Goal: Find specific page/section: Find specific page/section

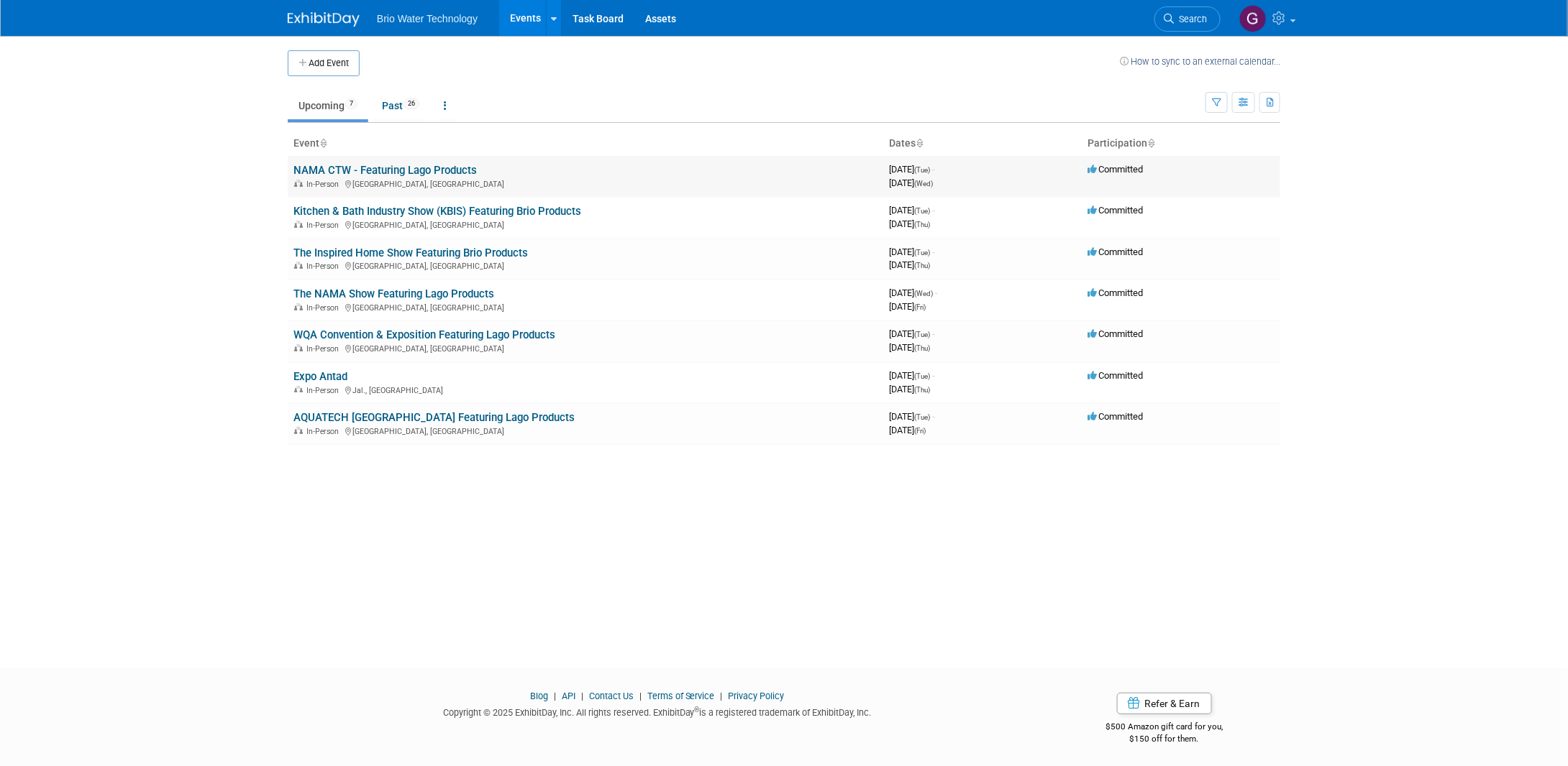
click at [331, 168] on link "NAMA CTW - Featuring Lago Products" at bounding box center [385, 170] width 183 height 13
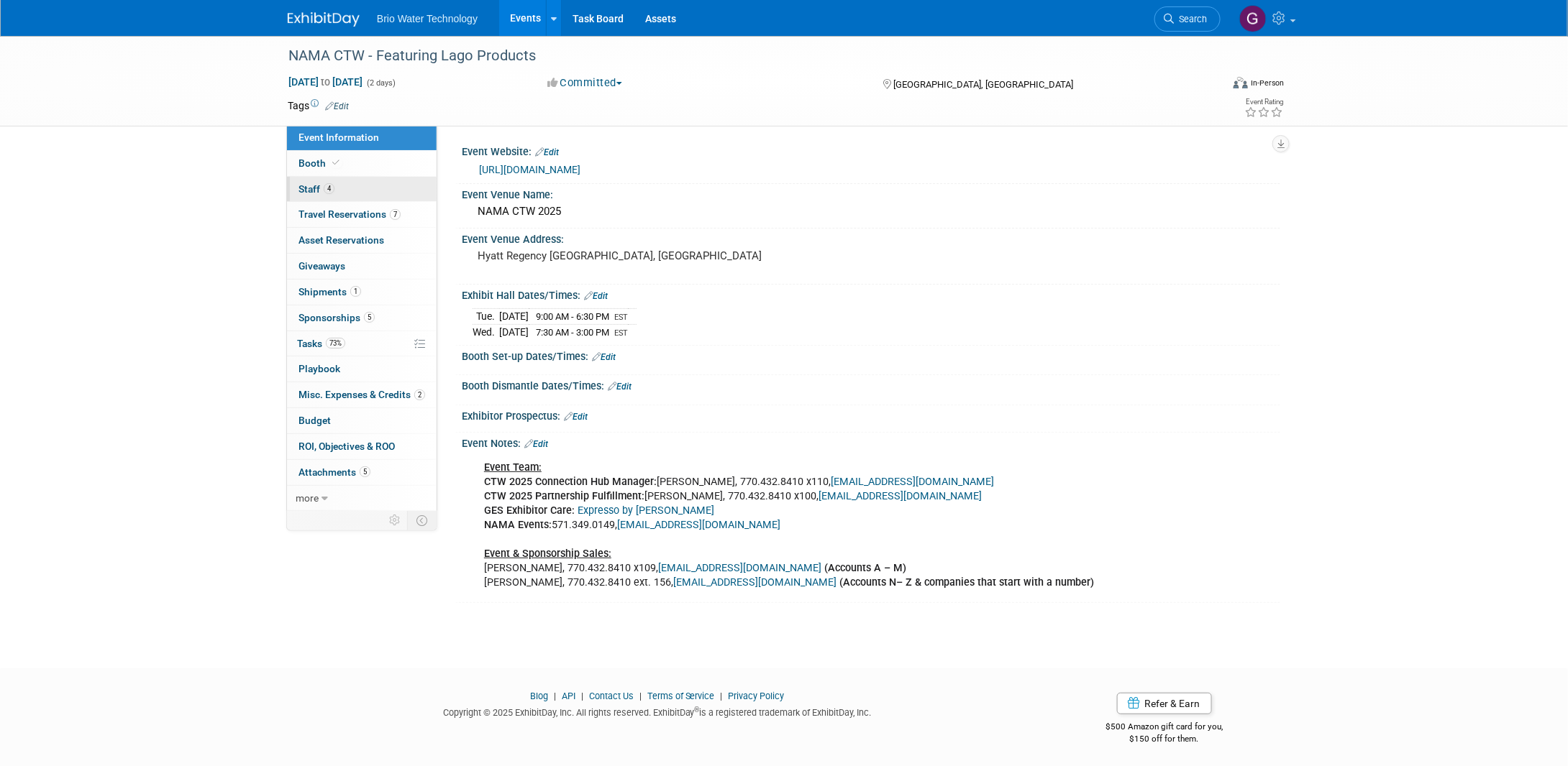
click at [315, 189] on span "Staff 4" at bounding box center [317, 189] width 36 height 11
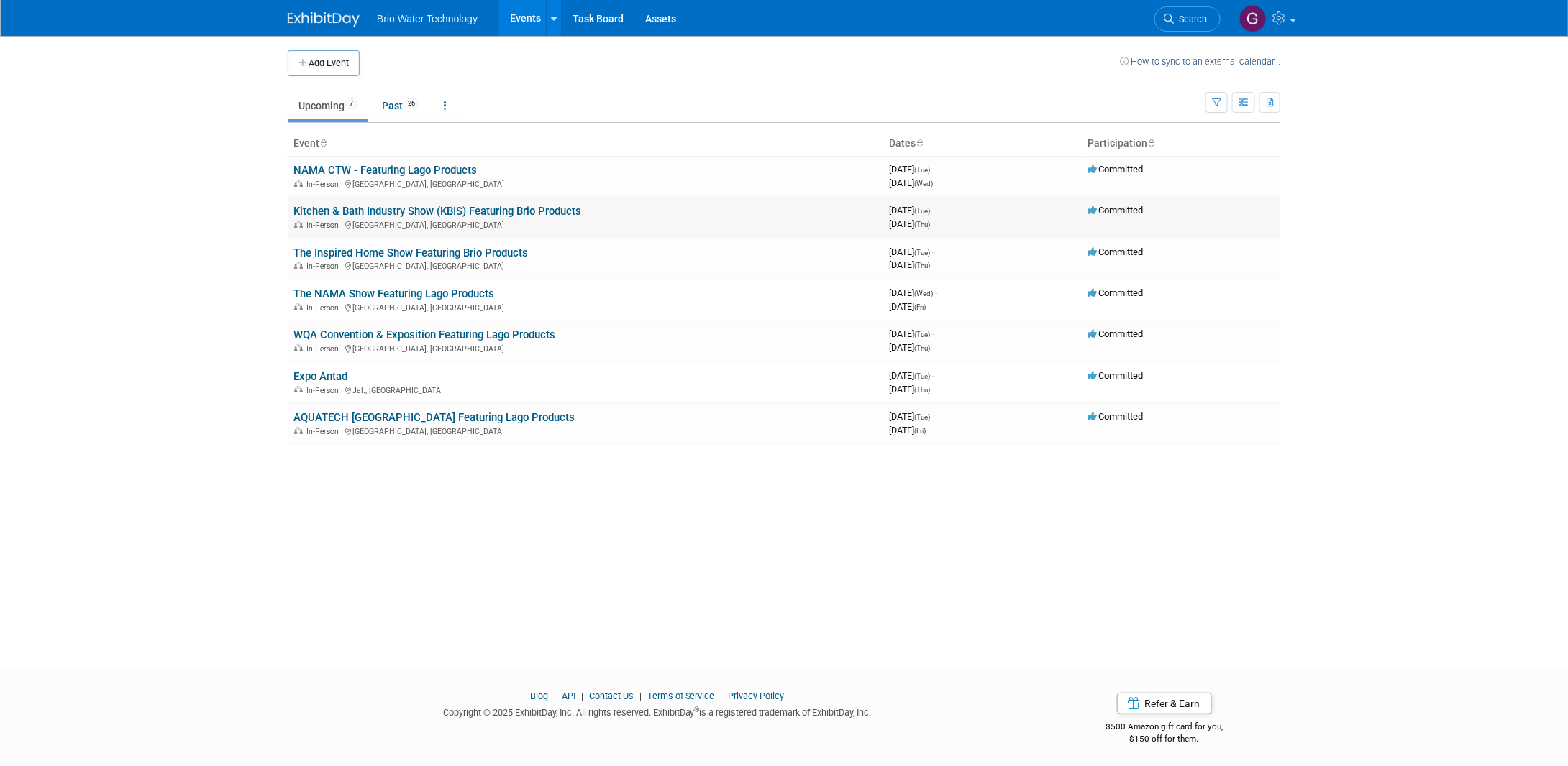
click at [443, 212] on link "Kitchen & Bath Industry Show (KBIS) Featuring Brio Products" at bounding box center [437, 211] width 288 height 13
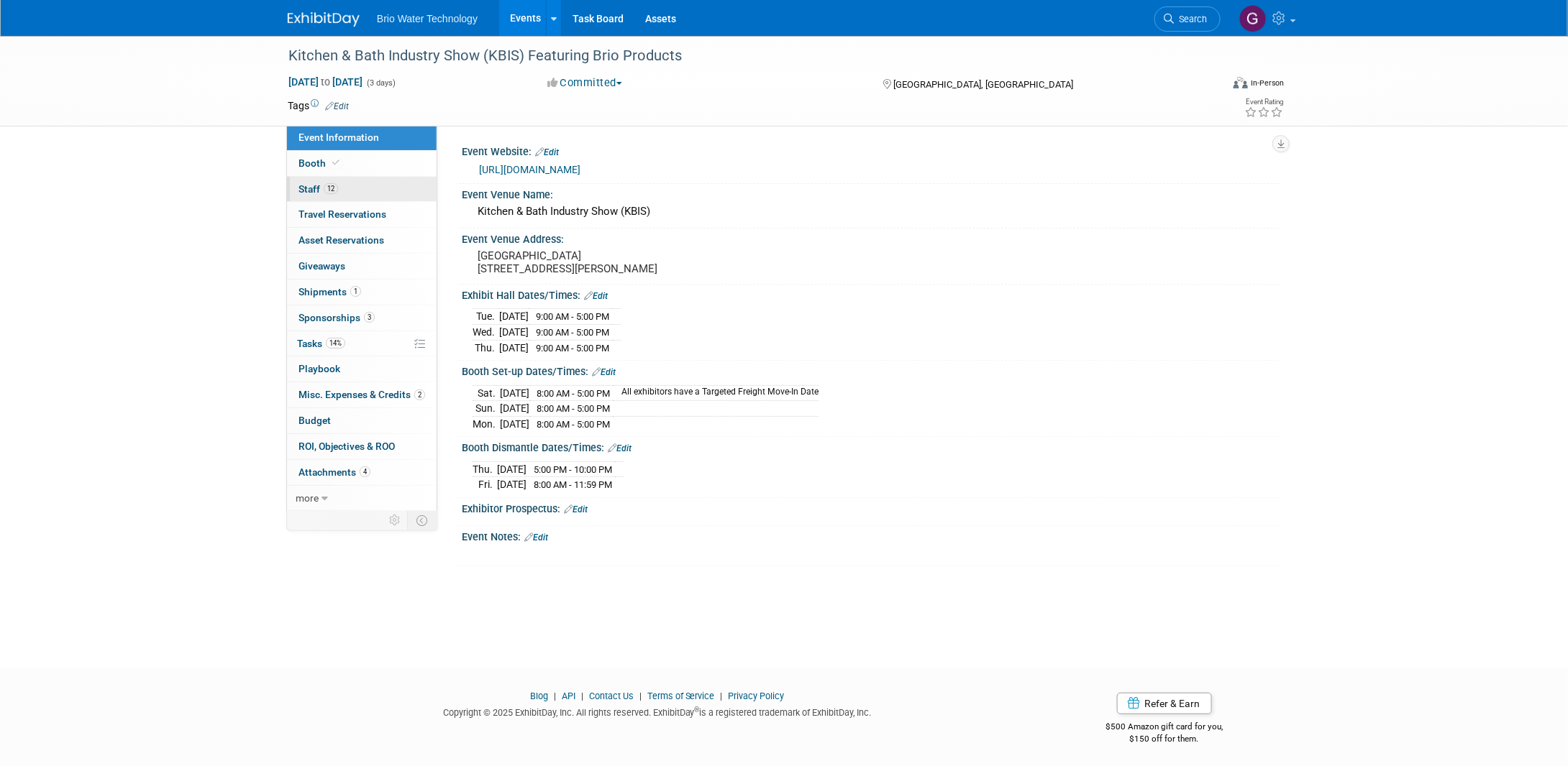
click at [316, 191] on span "Staff 12" at bounding box center [318, 189] width 39 height 11
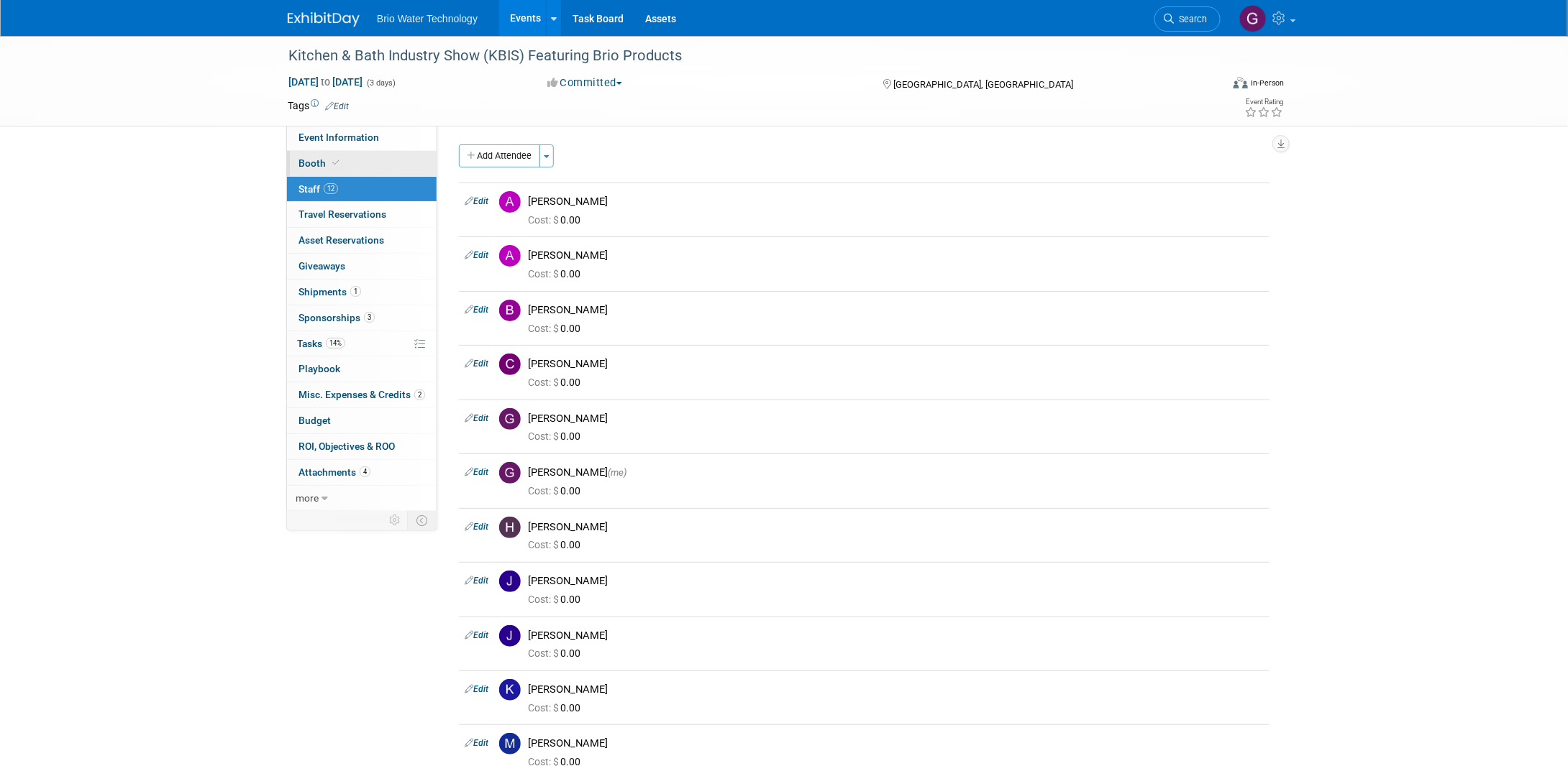
click at [303, 163] on span "Booth" at bounding box center [320, 163] width 44 height 11
